Goal: Complete application form

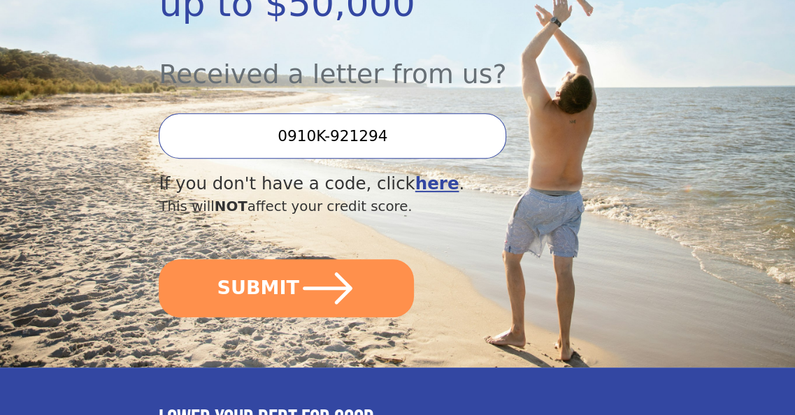
scroll to position [420, 0]
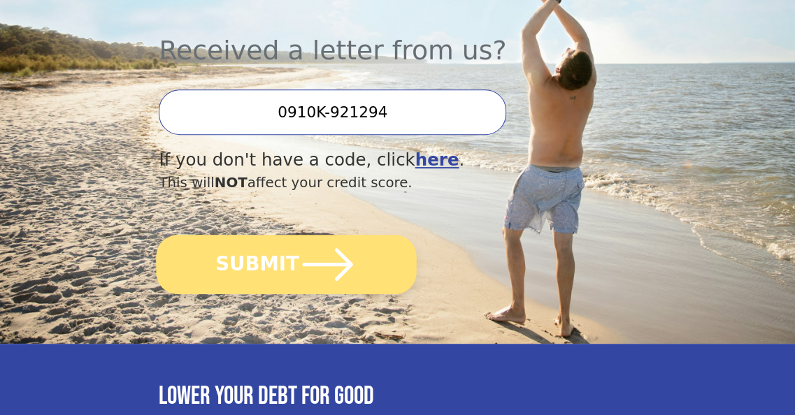
click at [283, 274] on button "SUBMIT" at bounding box center [287, 264] width 260 height 59
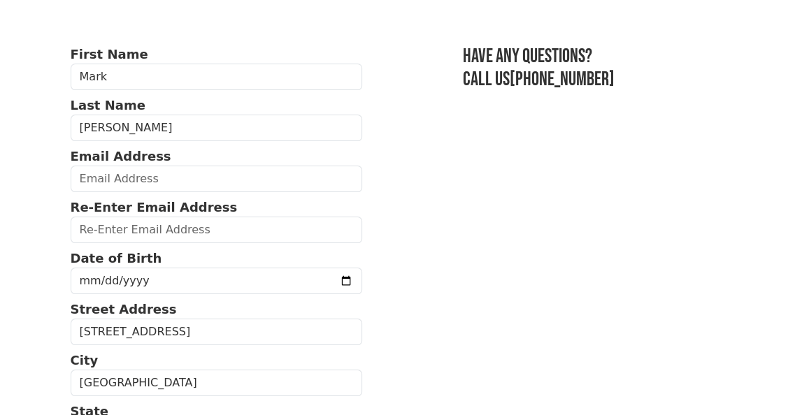
scroll to position [70, 0]
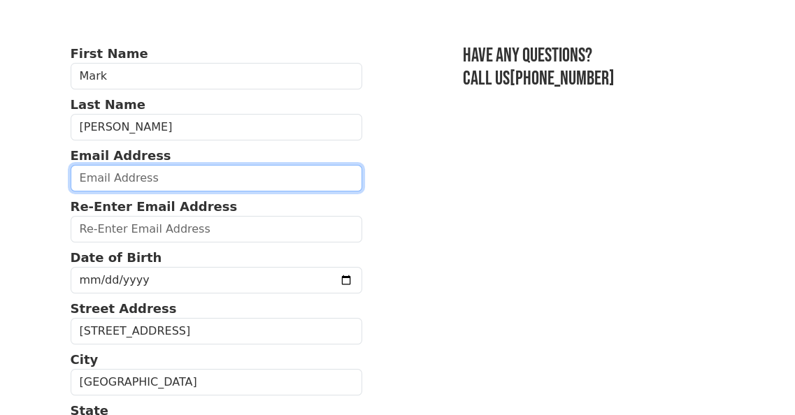
click at [186, 179] on input "email" at bounding box center [217, 178] width 292 height 27
type input "markbeaupre07@yahoo.com"
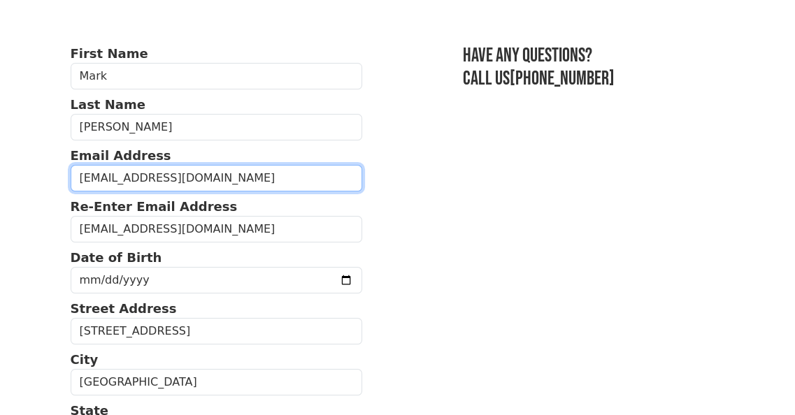
type input "(618) 980-8564"
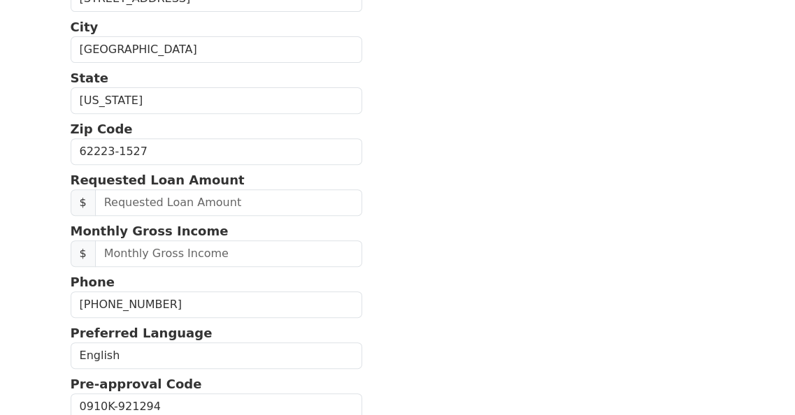
scroll to position [427, 0]
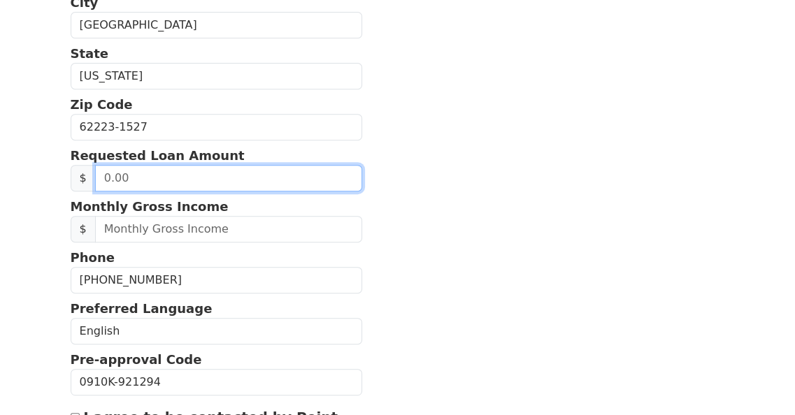
click at [239, 178] on input "text" at bounding box center [228, 178] width 267 height 27
type input "50,000.00"
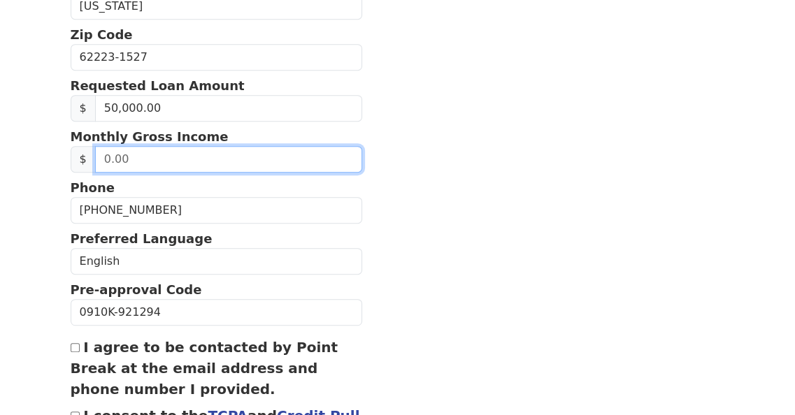
click at [218, 160] on input "text" at bounding box center [228, 159] width 267 height 27
type input "1.00"
type input "8,600.00"
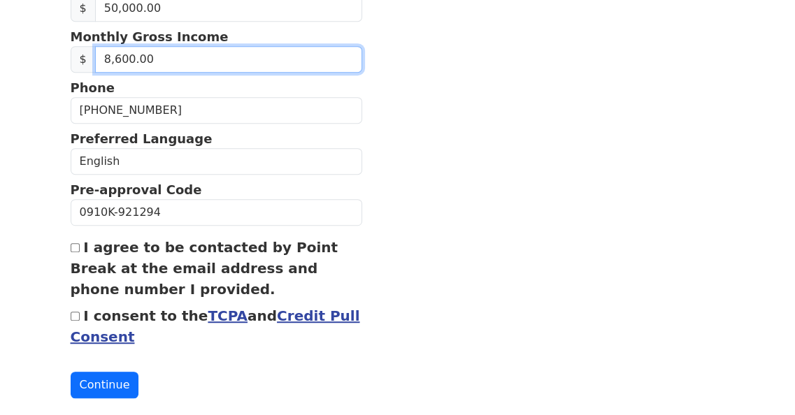
scroll to position [614, 0]
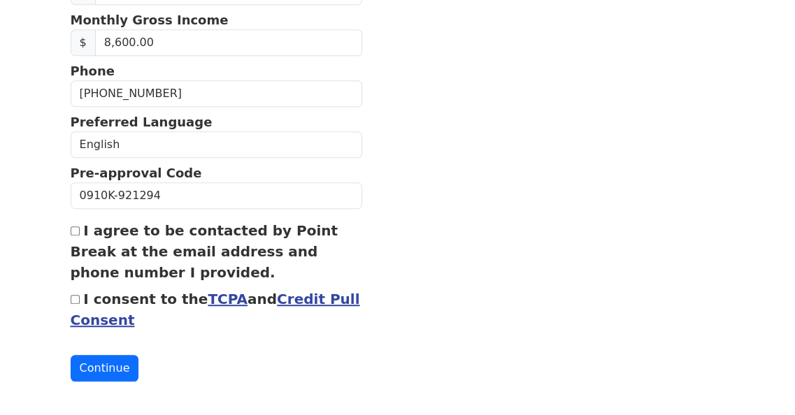
click at [76, 227] on input "I agree to be contacted by Point Break at the email address and phone number I …" at bounding box center [75, 231] width 9 height 9
checkbox input "true"
click at [73, 297] on input "I consent to the TCPA and Credit Pull Consent" at bounding box center [75, 299] width 9 height 9
checkbox input "true"
click at [105, 364] on button "Continue" at bounding box center [105, 368] width 69 height 27
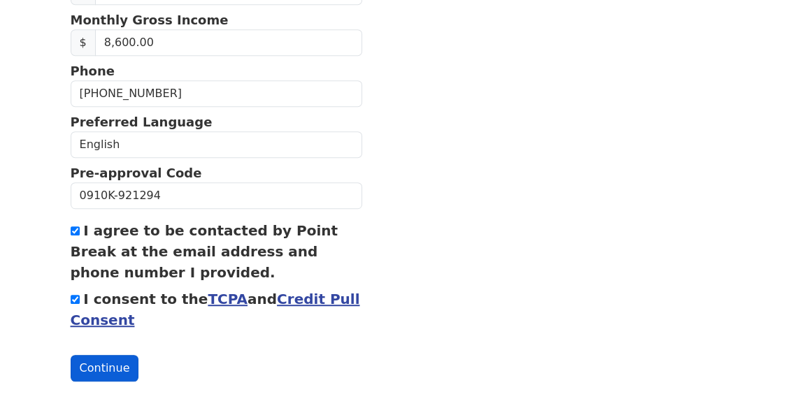
scroll to position [634, 0]
click at [105, 364] on button "Continue" at bounding box center [105, 368] width 69 height 27
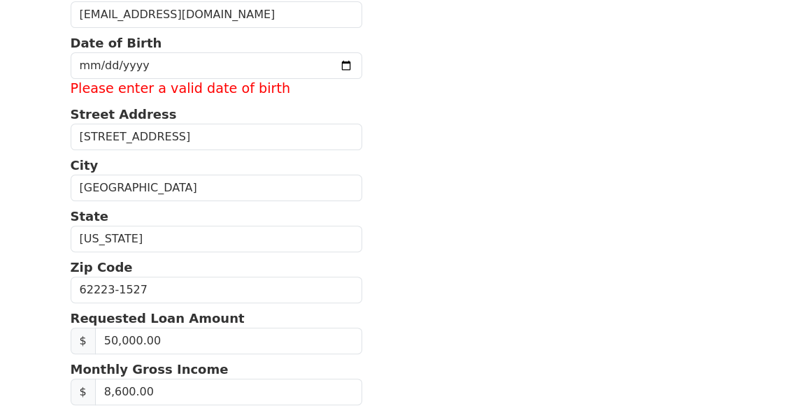
scroll to position [215, 0]
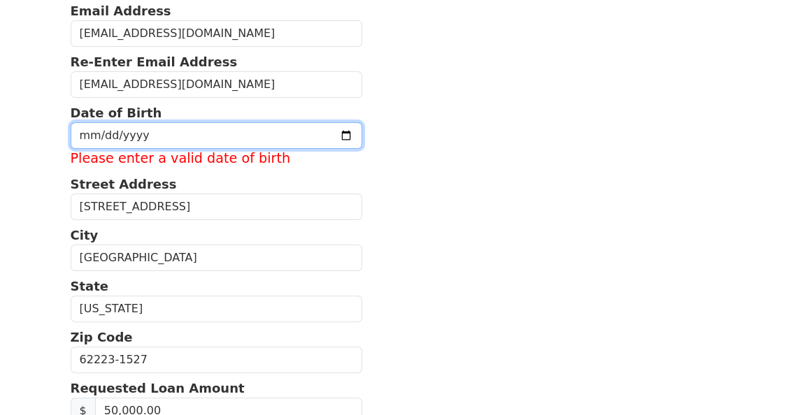
click at [162, 131] on input "date" at bounding box center [217, 135] width 292 height 27
type input "1958-02-05"
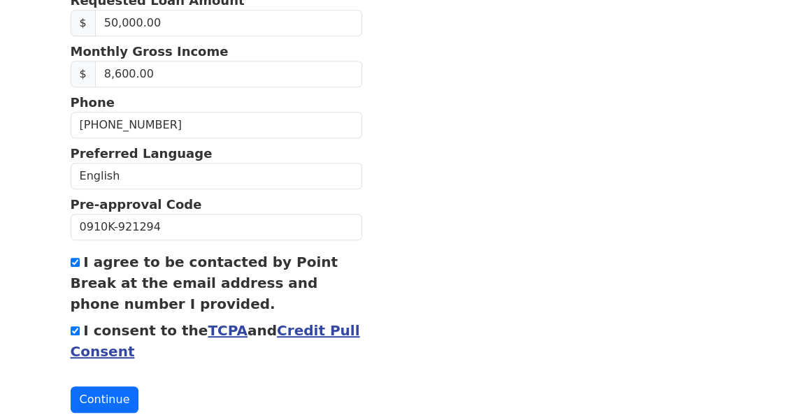
scroll to position [614, 0]
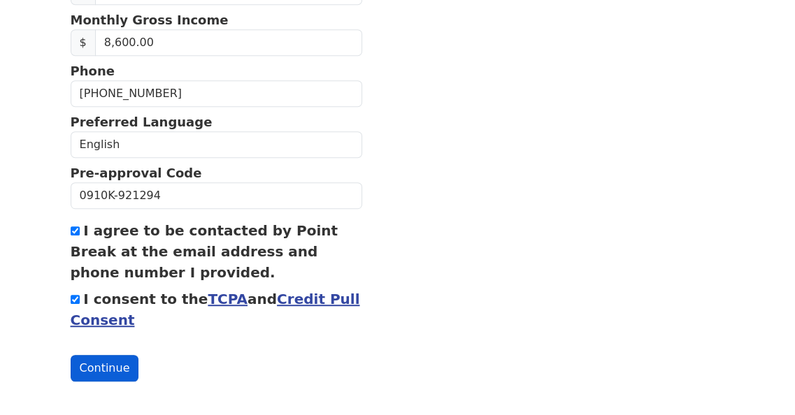
click at [119, 362] on button "Continue" at bounding box center [105, 368] width 69 height 27
